Goal: Communication & Community: Answer question/provide support

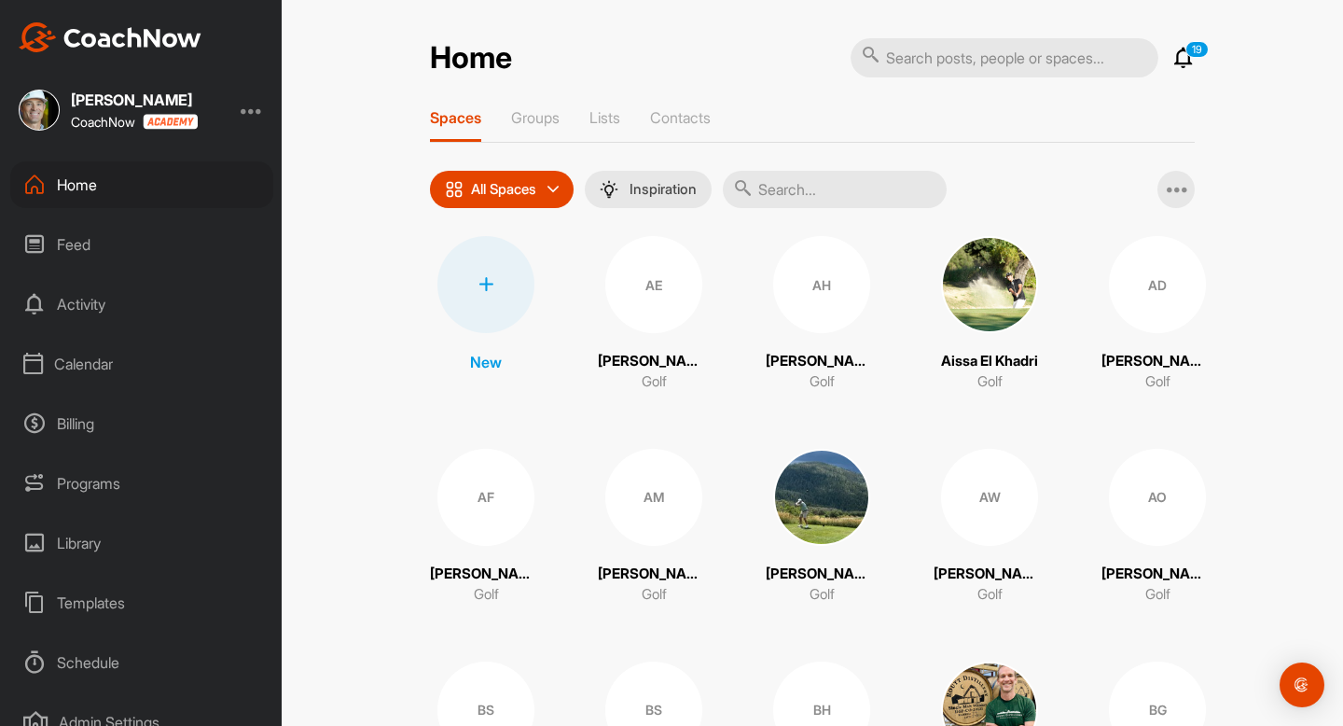
click at [951, 68] on input "text" at bounding box center [1005, 57] width 308 height 39
type input "aissa"
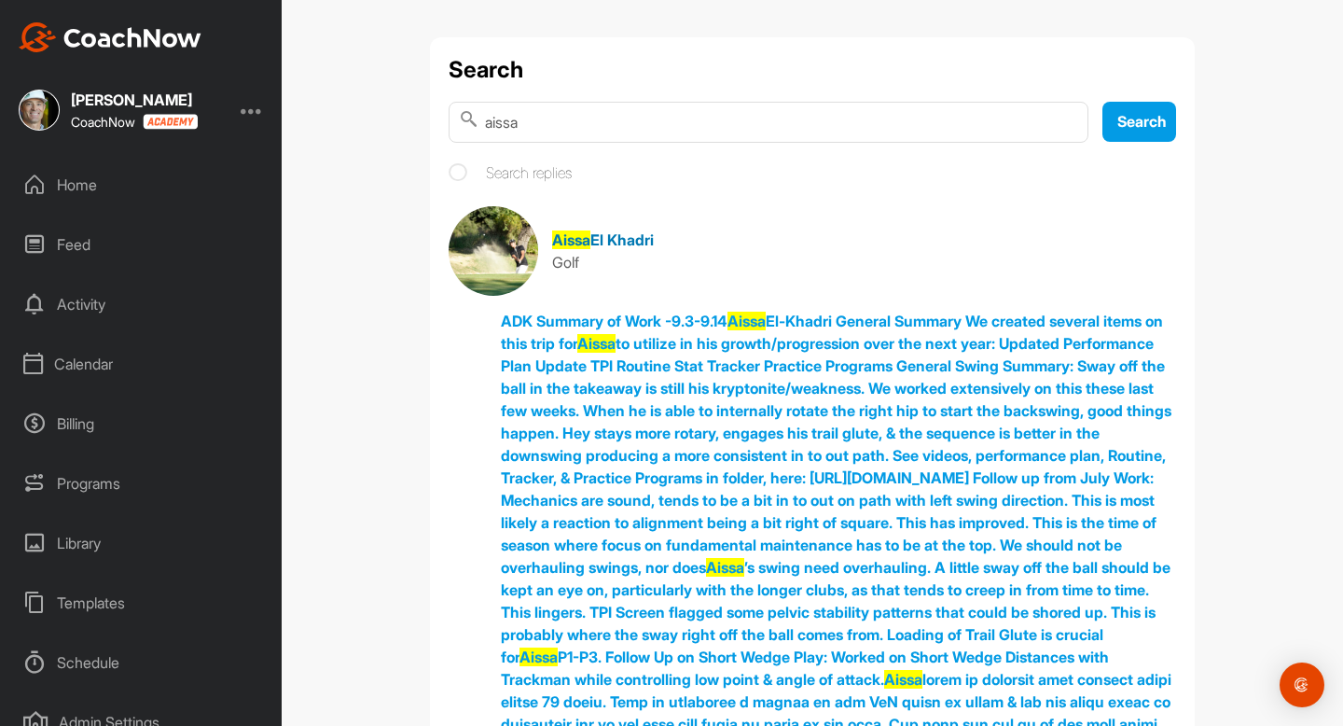
click at [620, 231] on span "El Khadri" at bounding box center [621, 239] width 63 height 19
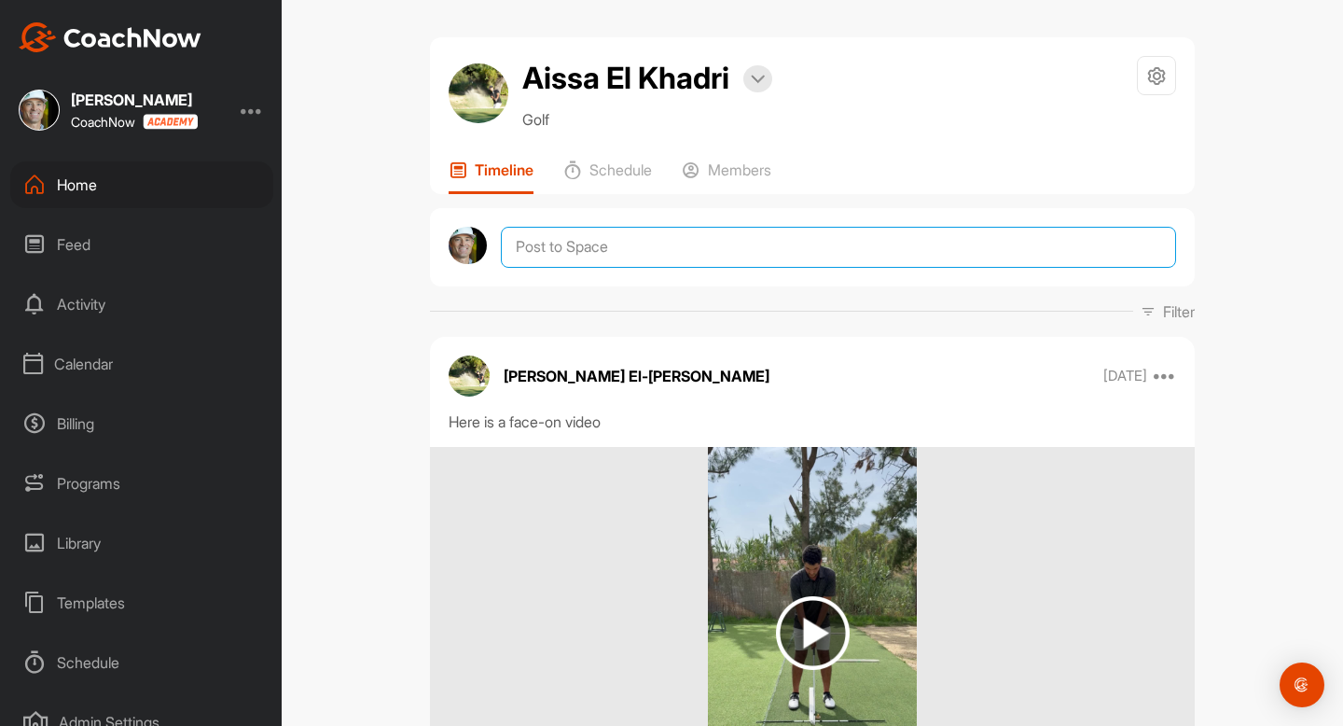
click at [615, 247] on textarea at bounding box center [838, 247] width 675 height 41
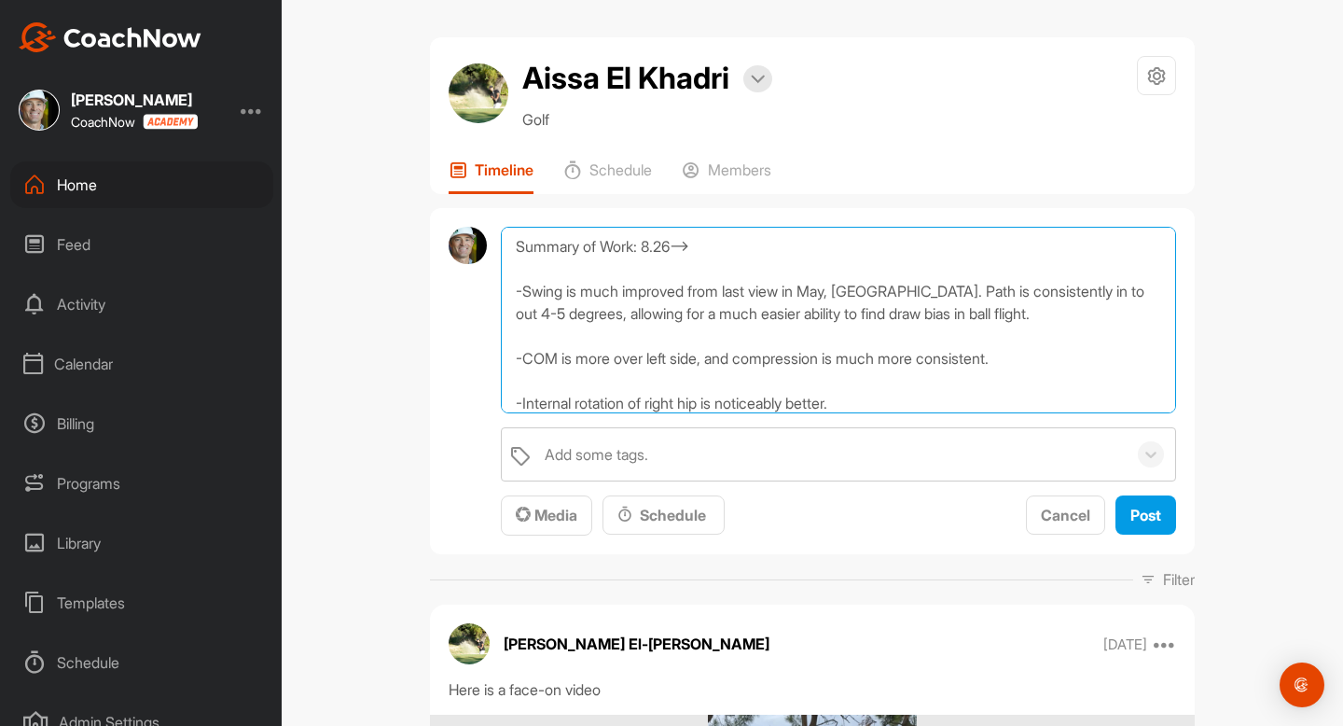
click at [709, 270] on textarea "Summary of Work: 8.26--> -Swing is much improved from last view in May, [GEOGRA…" at bounding box center [838, 320] width 675 height 187
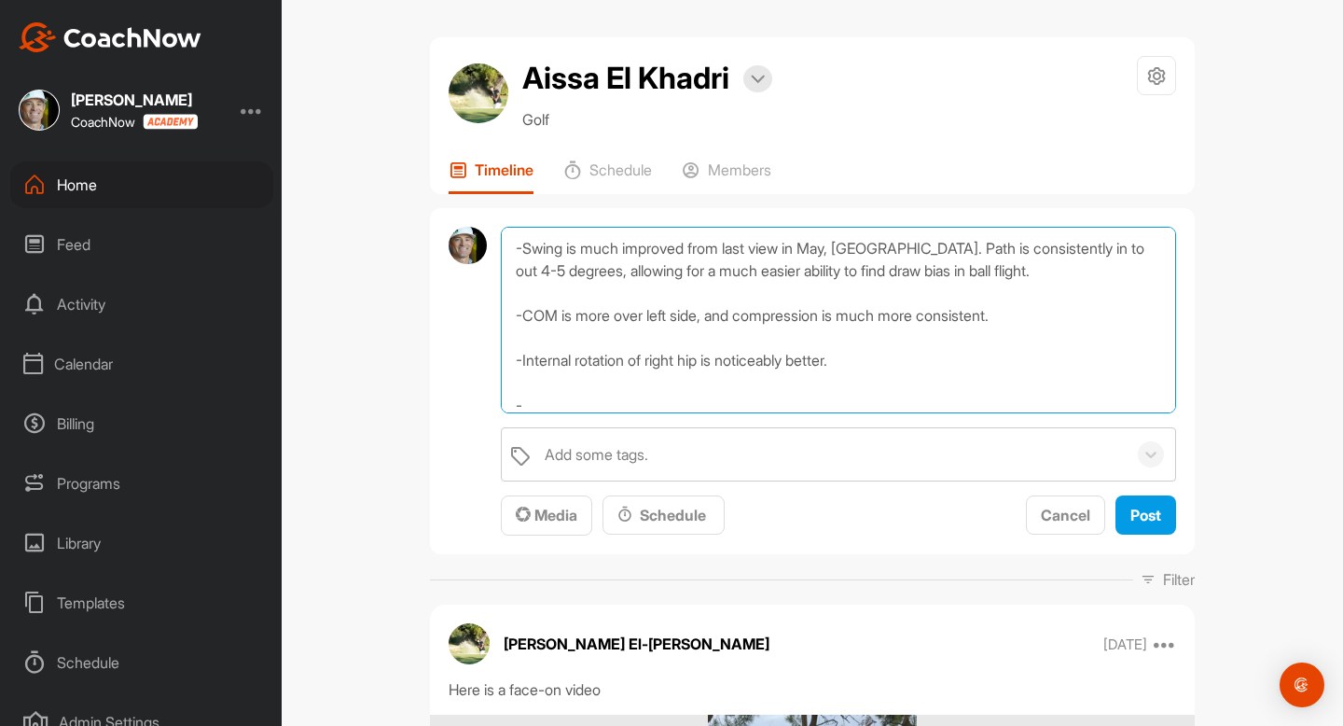
scroll to position [55, 0]
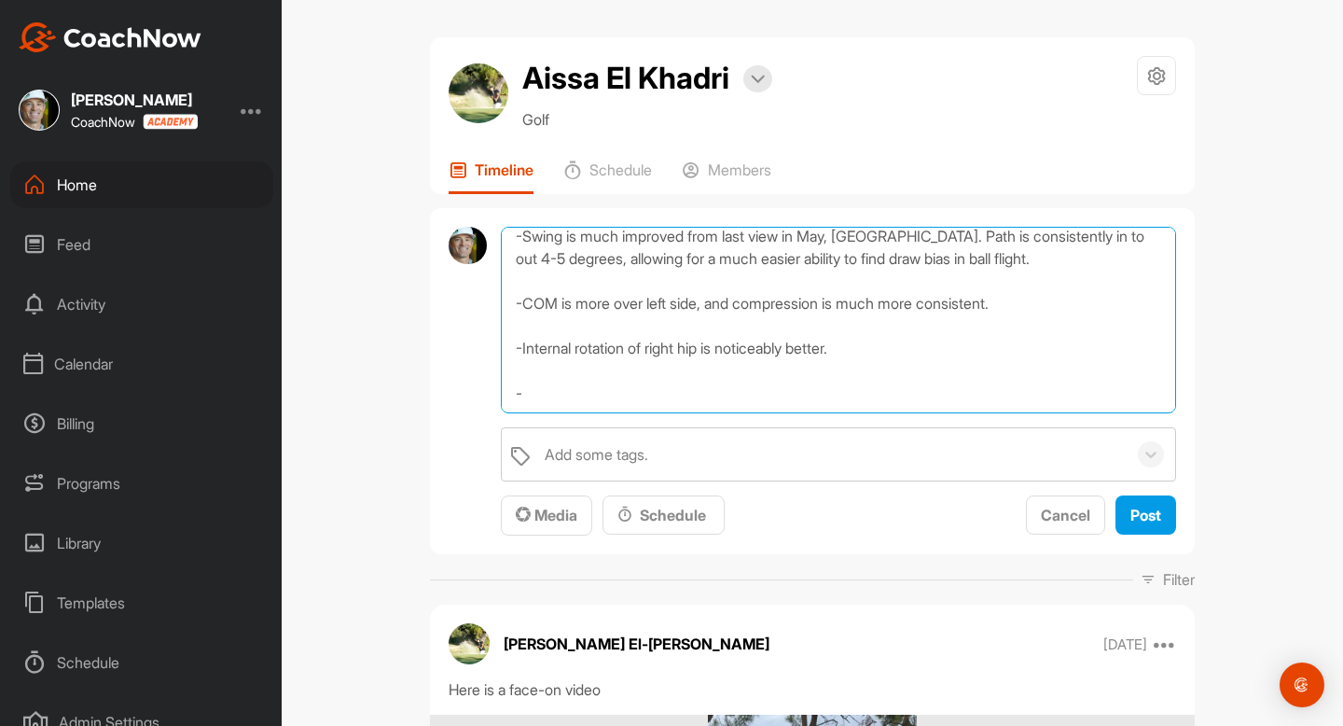
click at [561, 395] on textarea "Summary of Work: 8.26--> -Swing is much improved from last view in May, [GEOGRA…" at bounding box center [838, 320] width 675 height 187
click at [541, 395] on textarea "Summary of Work: 8.26--> -Swing is much improved from last view in May, [GEOGRA…" at bounding box center [838, 320] width 675 height 187
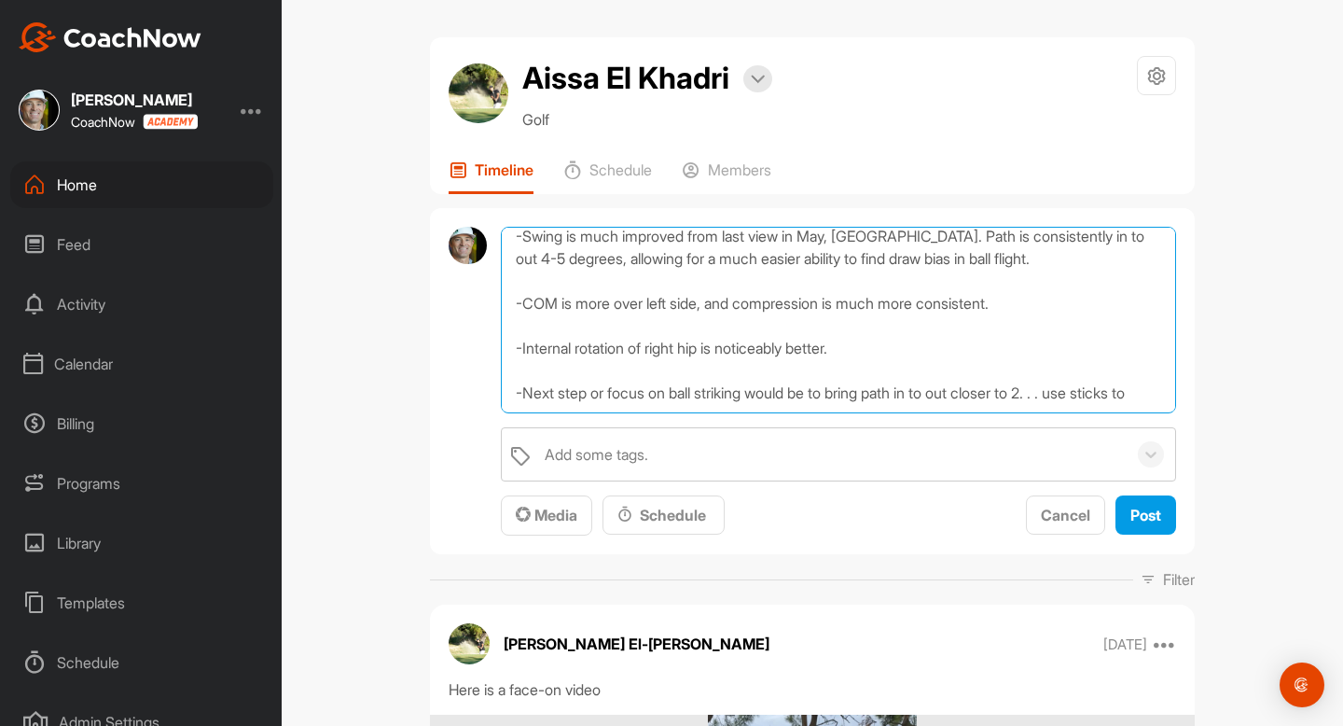
scroll to position [67, 0]
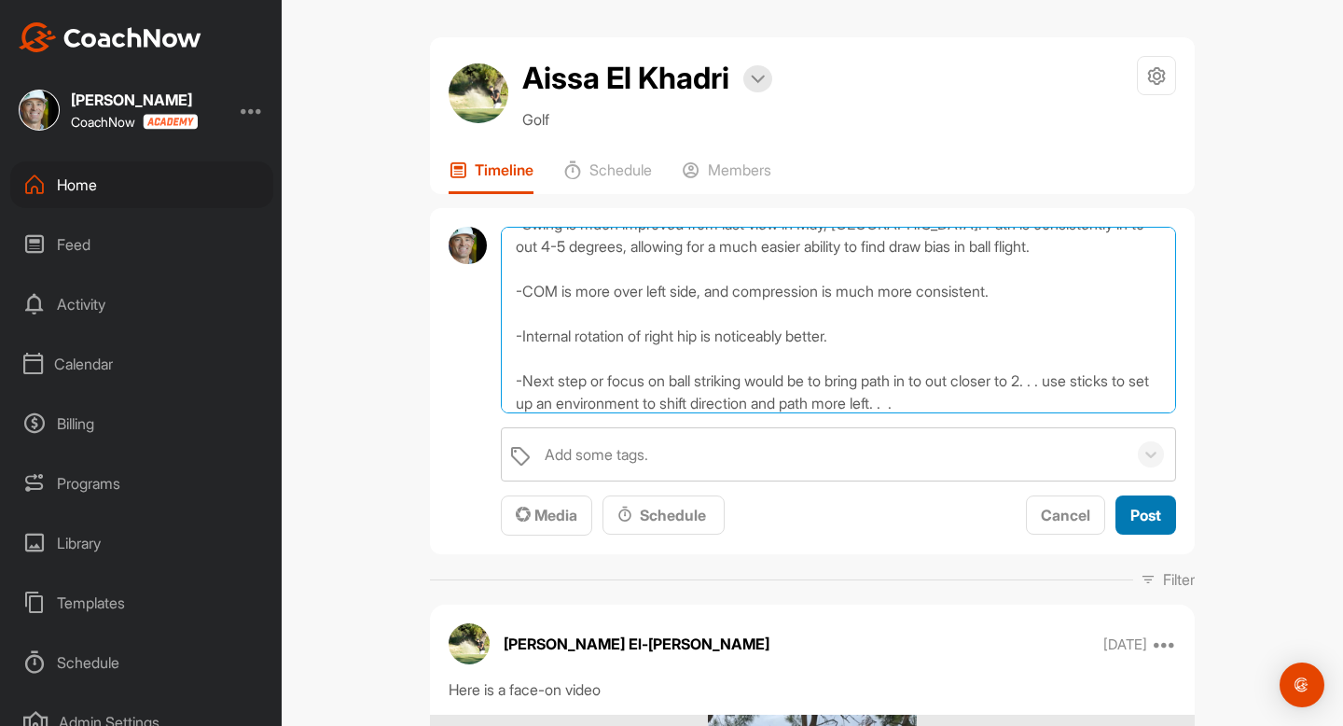
type textarea "Summary of Work: 8.26--> -Swing is much improved from last view in May, [GEOGRA…"
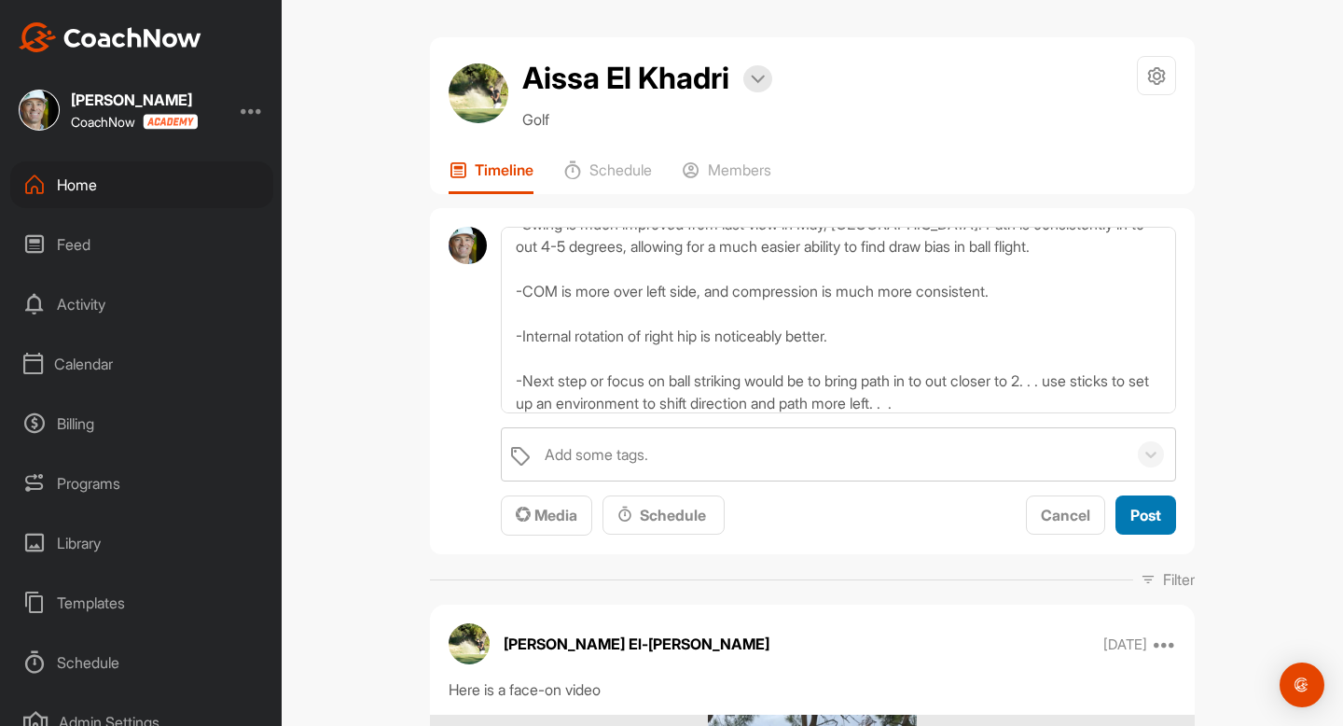
click at [1148, 518] on span "Post" at bounding box center [1145, 515] width 31 height 19
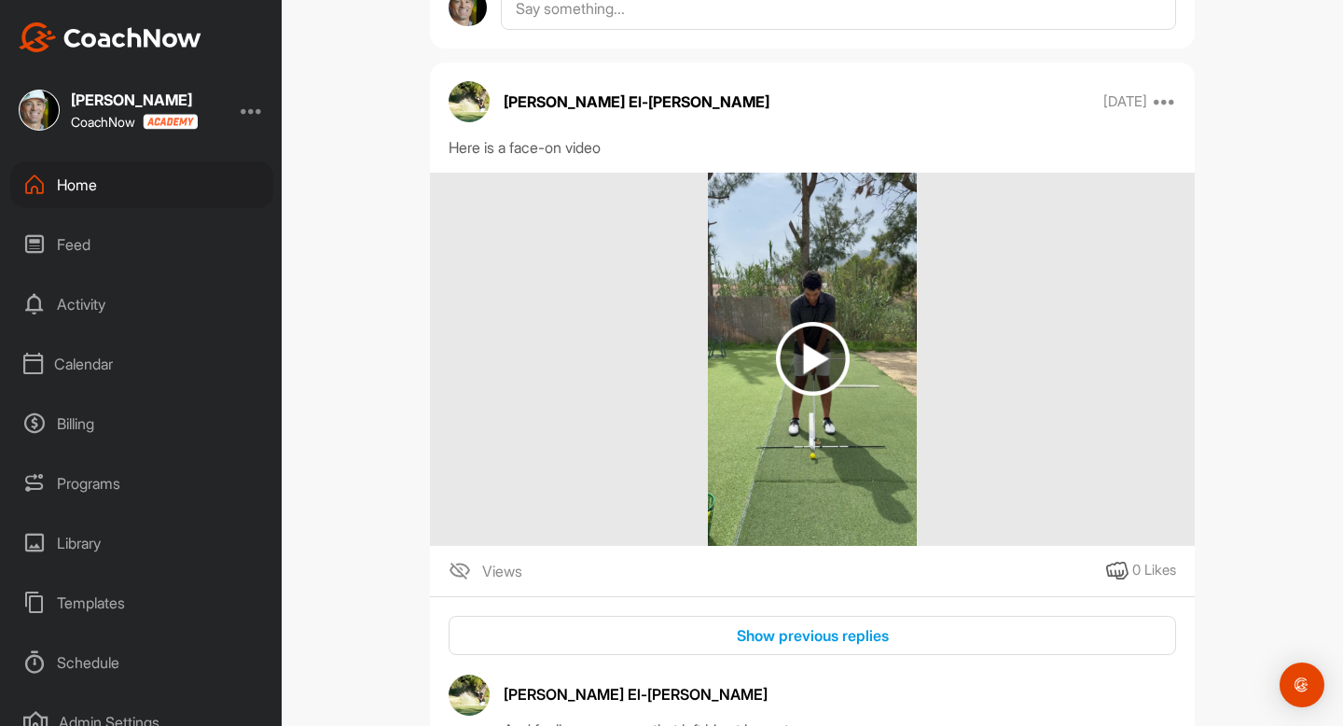
scroll to position [0, 0]
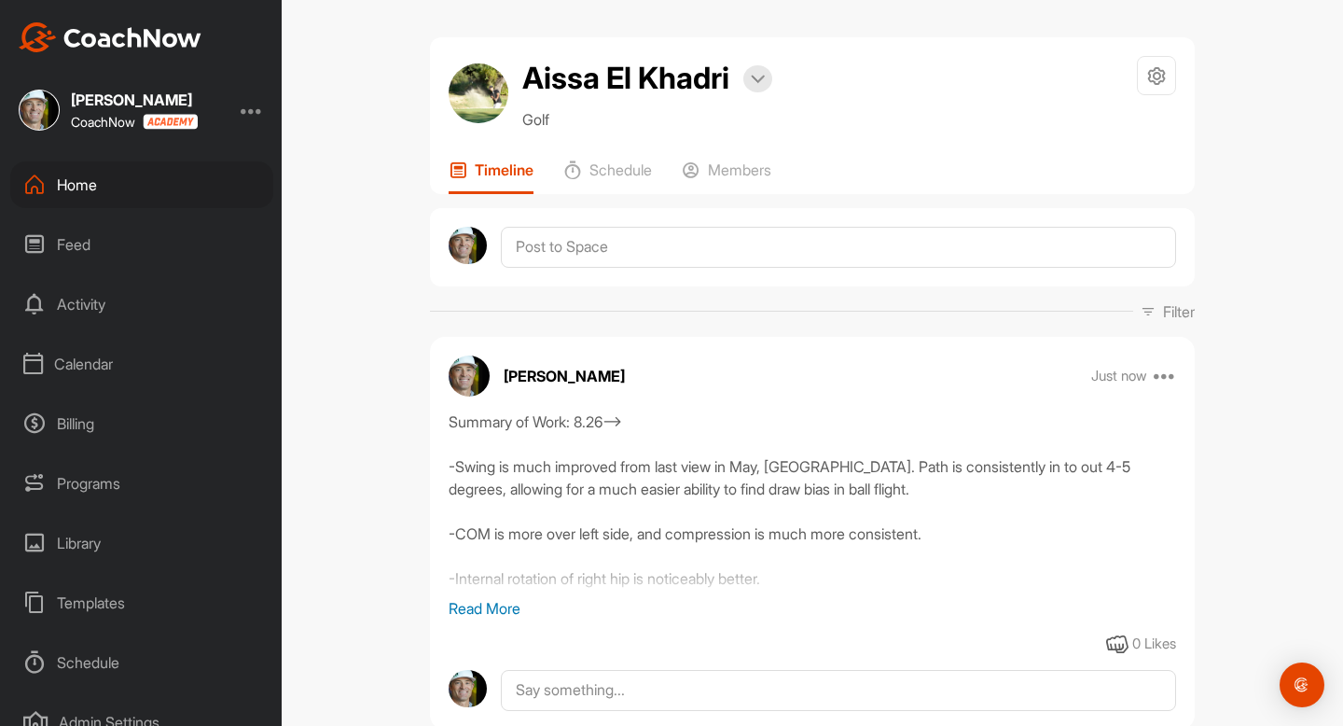
click at [473, 610] on p "Read More" at bounding box center [813, 608] width 728 height 22
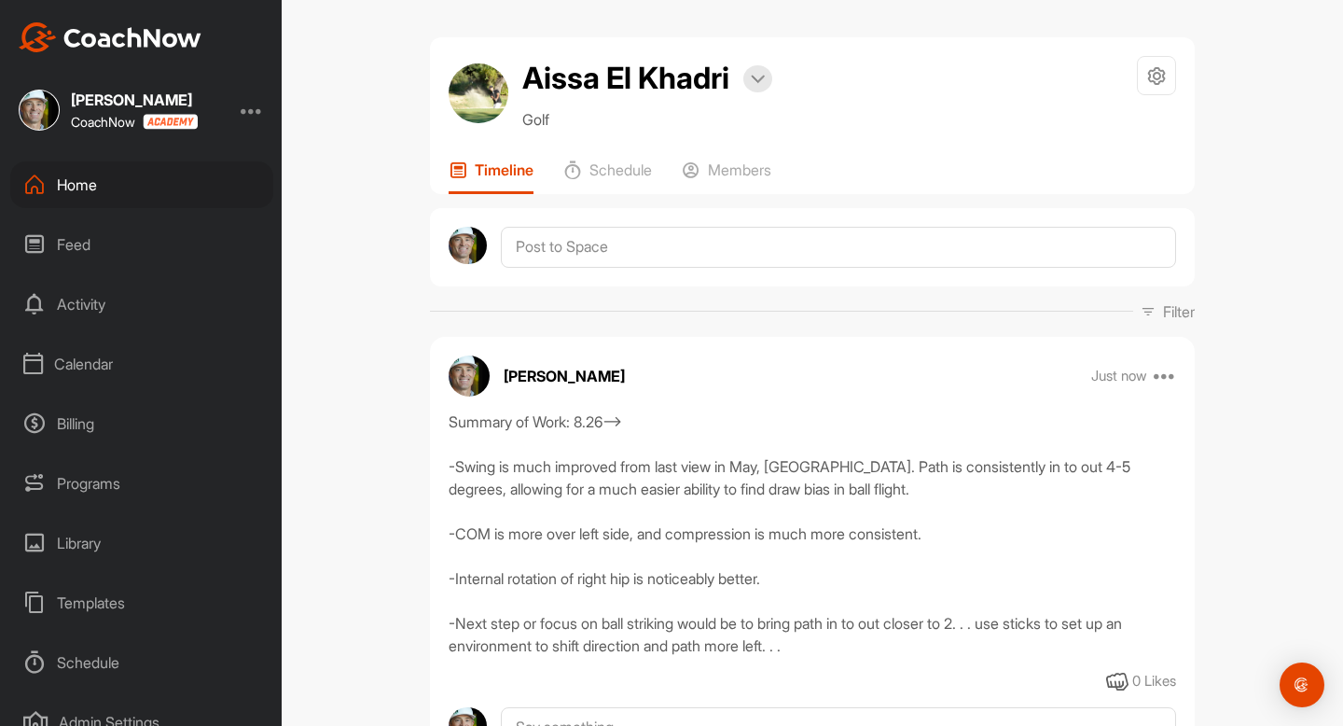
scroll to position [150, 0]
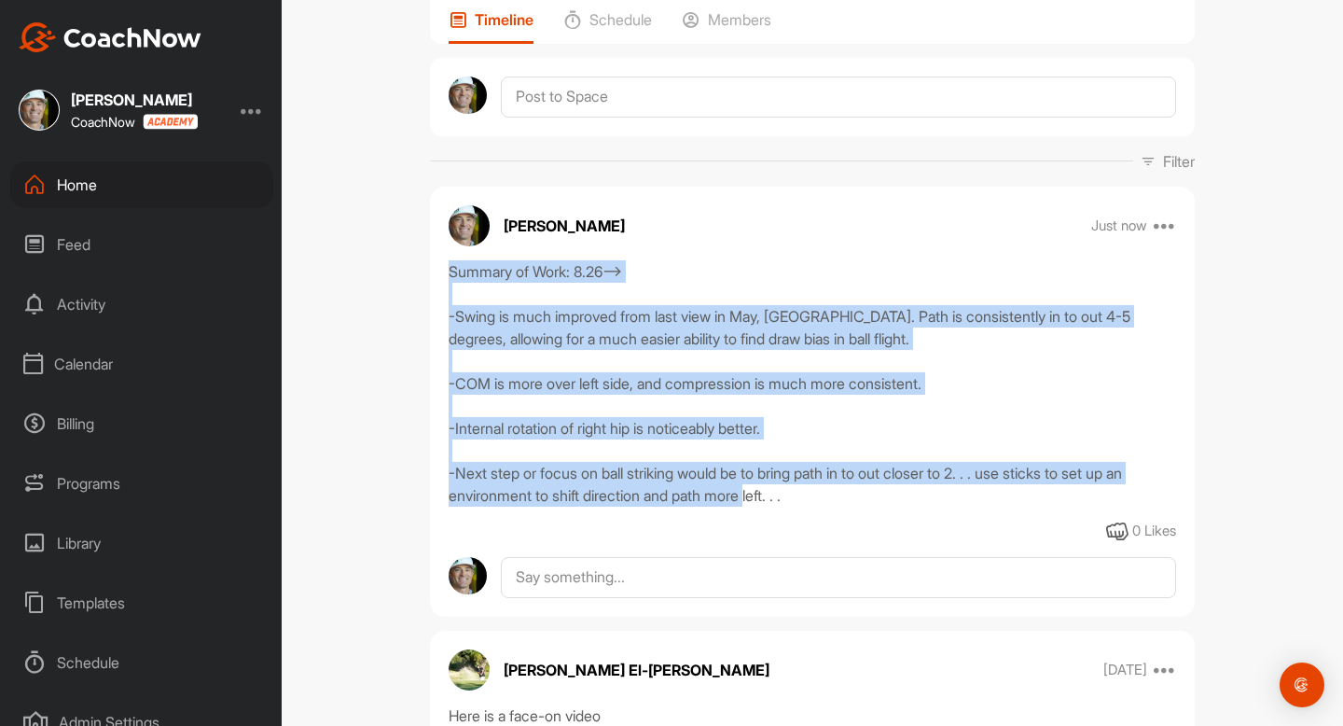
drag, startPoint x: 450, startPoint y: 265, endPoint x: 810, endPoint y: 494, distance: 426.9
click at [810, 494] on div "Summary of Work: 8.26--> -Swing is much improved from last view in May, [GEOGRA…" at bounding box center [813, 383] width 728 height 246
copy div "Summary of Work: 8.26--> -Swing is much improved from last view in May, [GEOGRA…"
